Goal: Entertainment & Leisure: Consume media (video, audio)

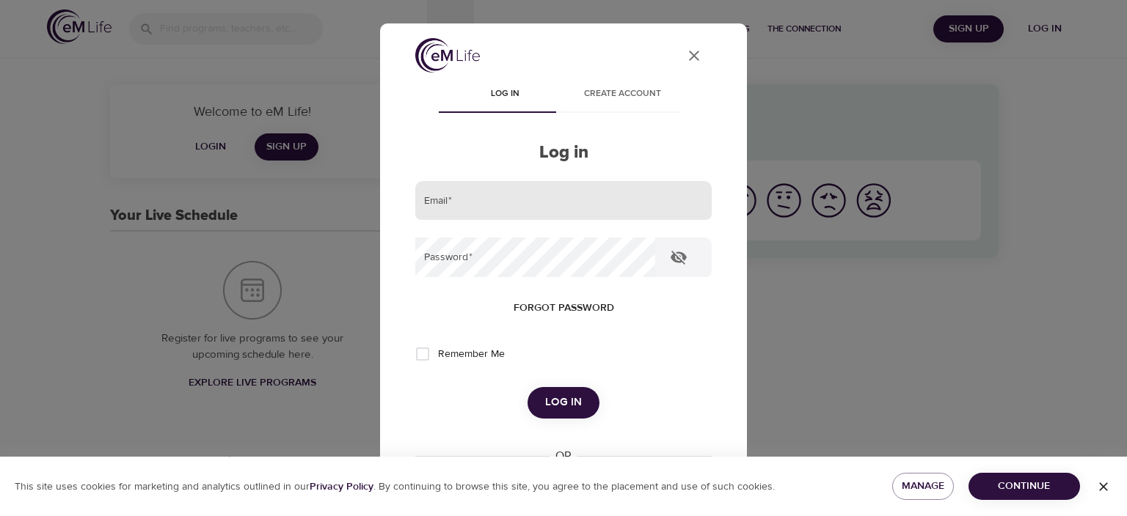
click at [467, 206] on input "email" at bounding box center [563, 201] width 296 height 40
type input "[EMAIL_ADDRESS][DOMAIN_NAME]"
click at [527, 387] on button "Log in" at bounding box center [563, 402] width 72 height 31
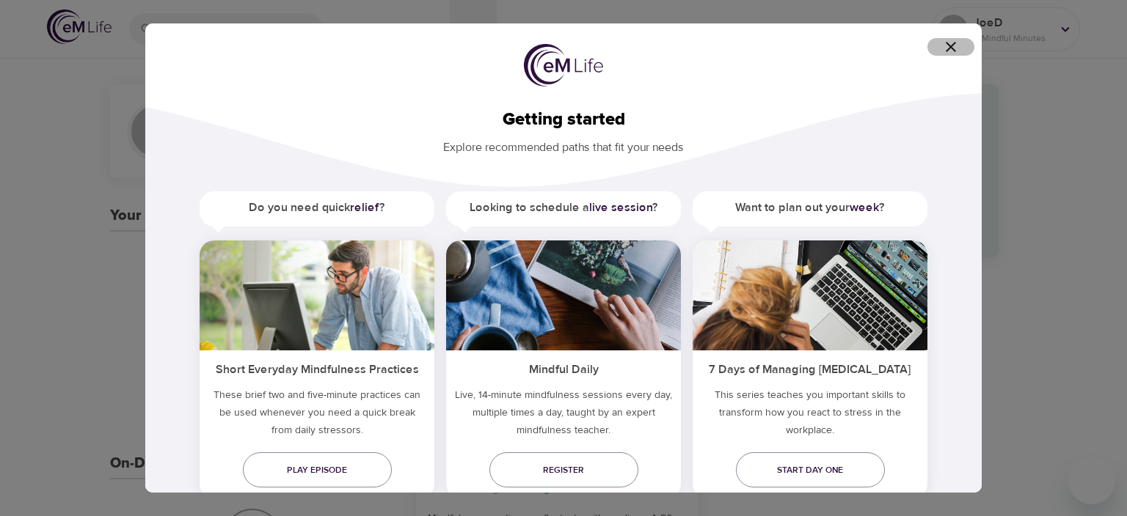
click at [948, 47] on icon "button" at bounding box center [951, 47] width 18 height 18
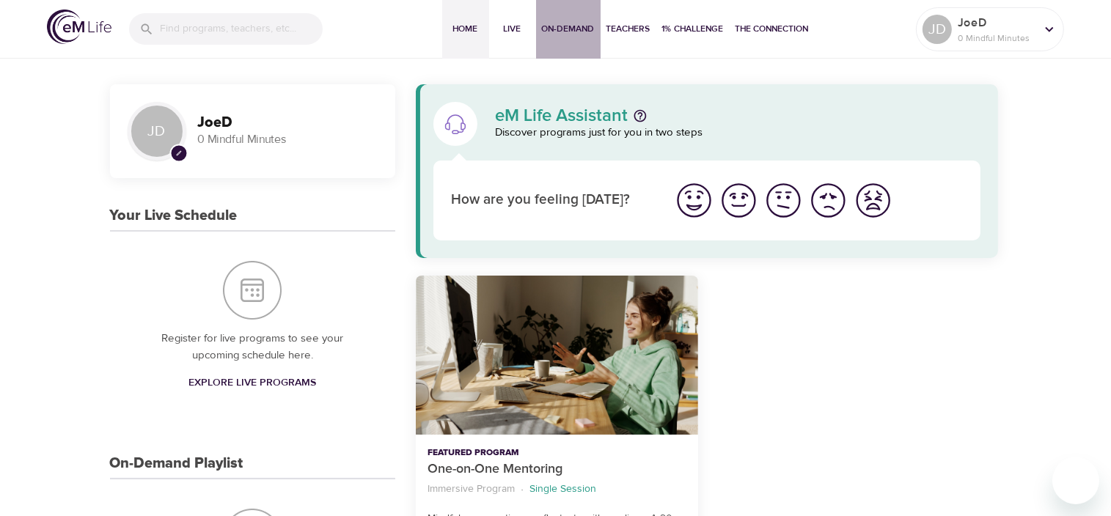
click at [550, 32] on span "On-Demand" at bounding box center [568, 28] width 53 height 15
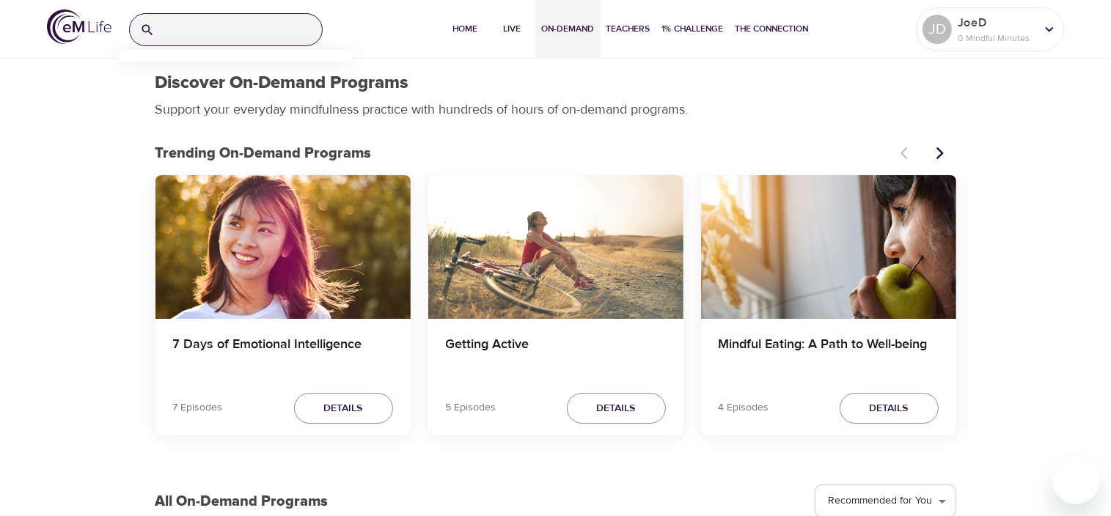
click at [230, 39] on input "search" at bounding box center [241, 30] width 161 height 32
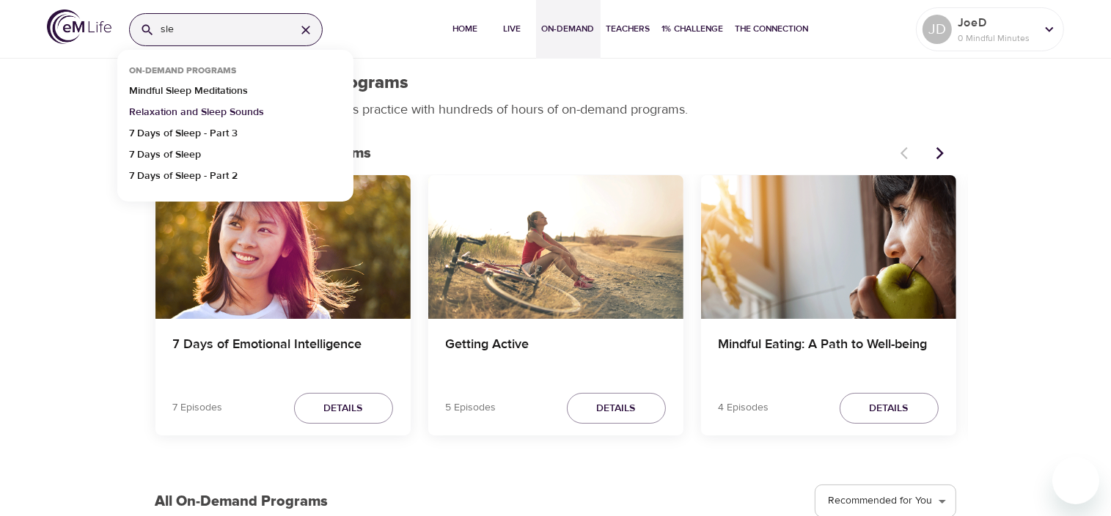
type input "sle"
click at [175, 110] on p "Relaxation and Sleep Sounds" at bounding box center [196, 115] width 135 height 21
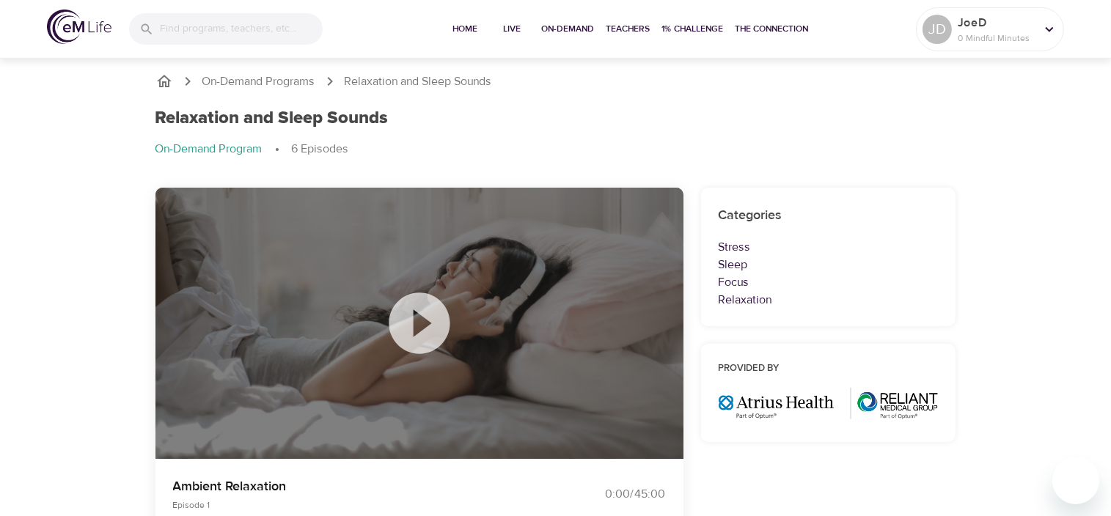
click at [418, 324] on icon at bounding box center [419, 323] width 73 height 73
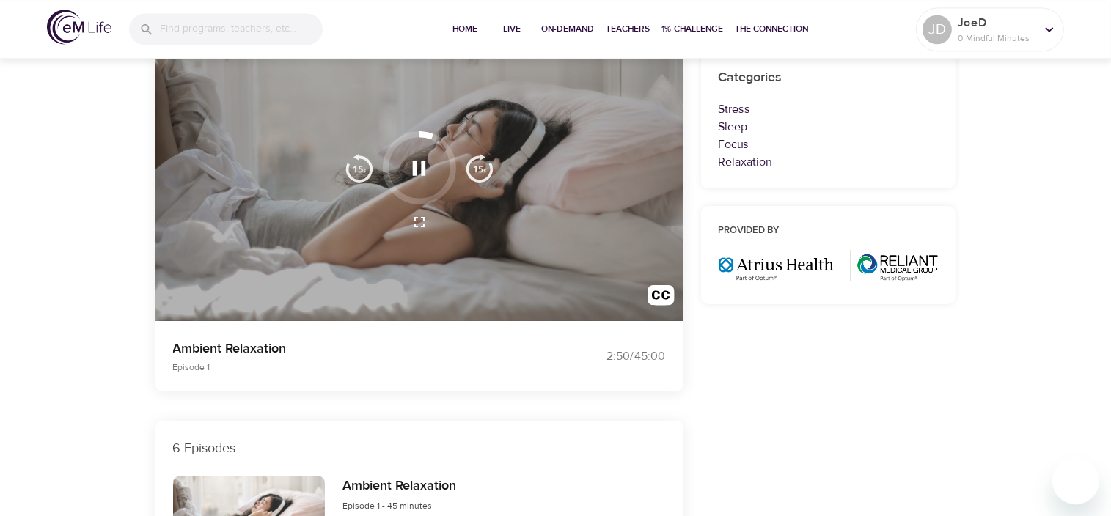
scroll to position [92, 0]
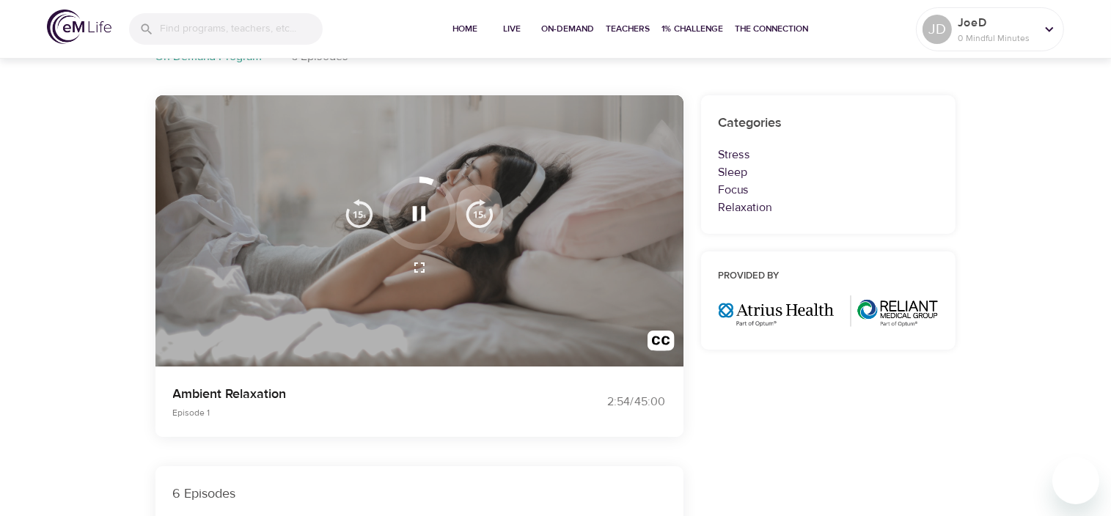
click at [483, 208] on img "button" at bounding box center [479, 213] width 29 height 29
click at [473, 211] on img "button" at bounding box center [479, 213] width 29 height 29
click at [359, 221] on img "button" at bounding box center [359, 213] width 29 height 29
click at [425, 210] on icon "button" at bounding box center [419, 213] width 13 height 15
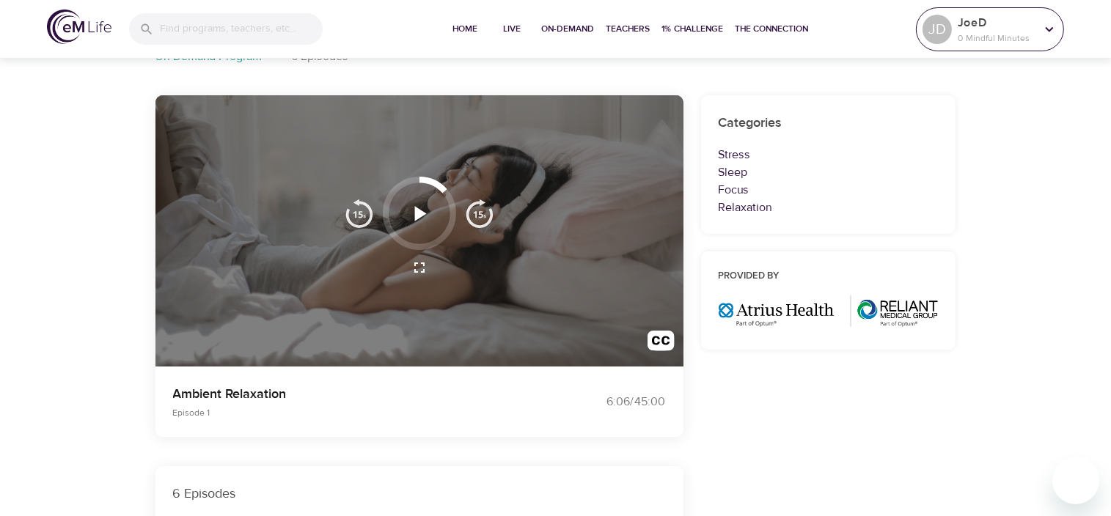
click at [1046, 23] on icon at bounding box center [1050, 29] width 16 height 16
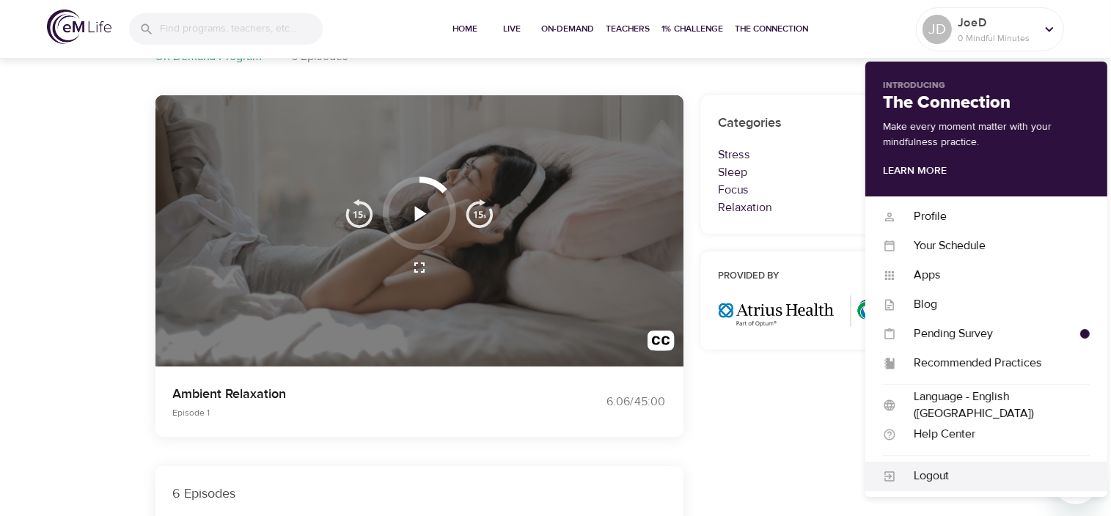
click at [929, 479] on div "Logout" at bounding box center [993, 476] width 194 height 17
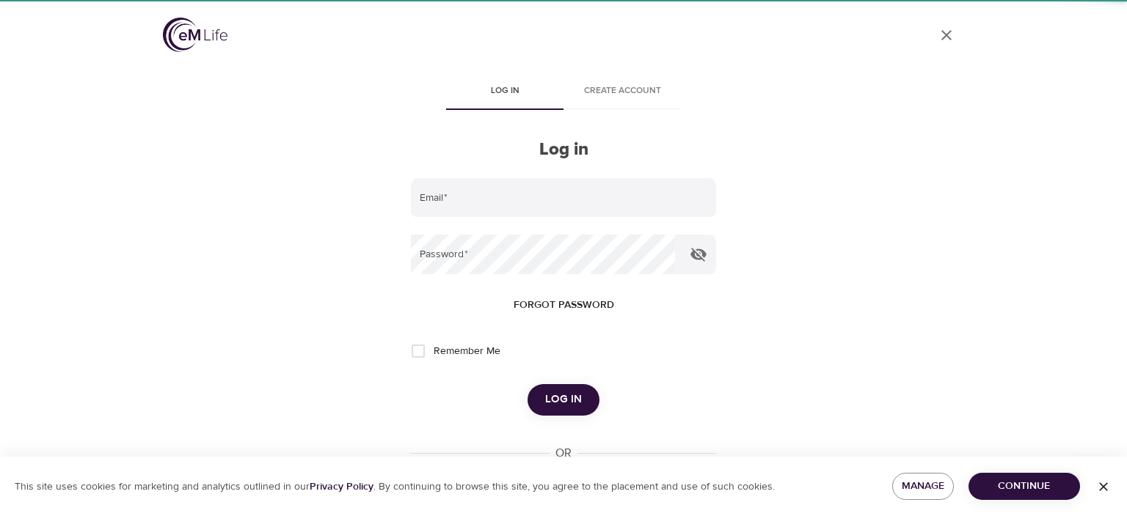
type input "[EMAIL_ADDRESS][DOMAIN_NAME]"
